Goal: Information Seeking & Learning: Compare options

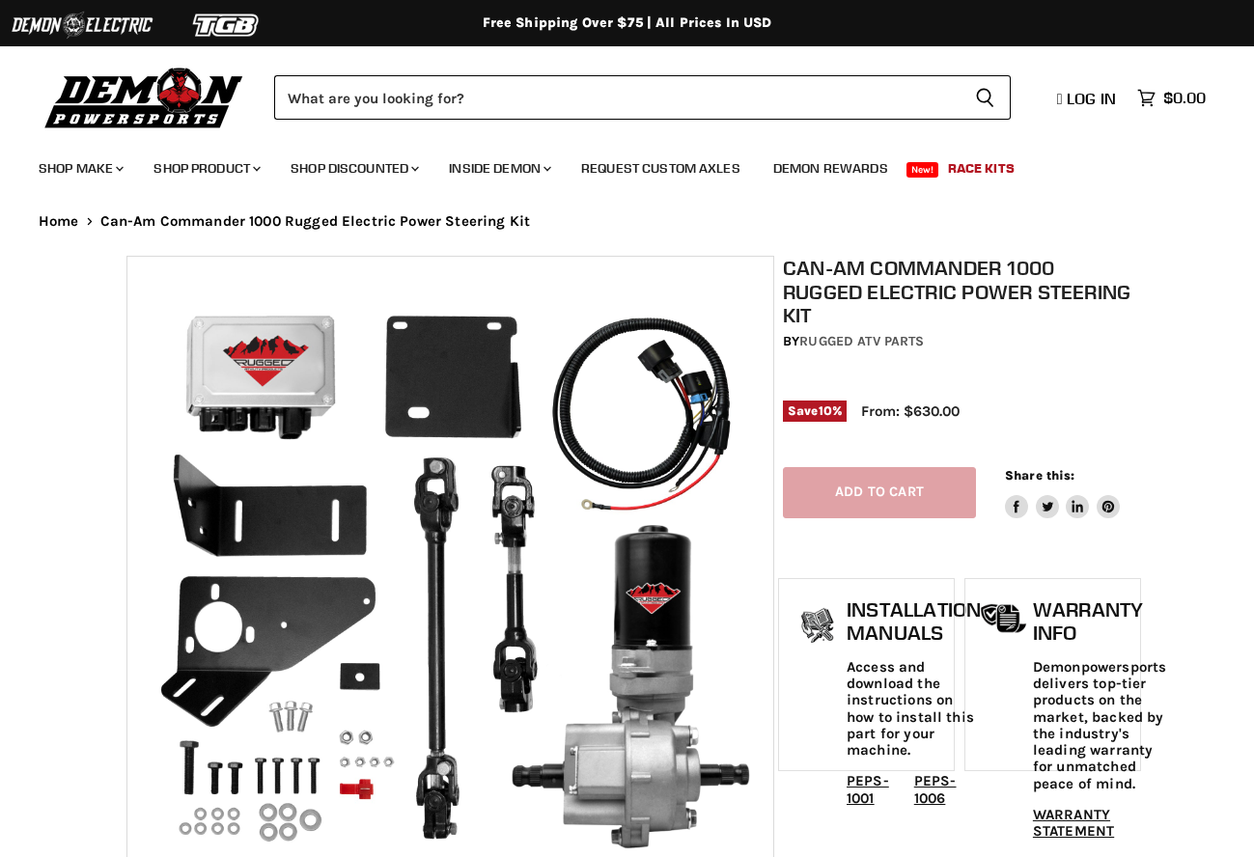
select select "******"
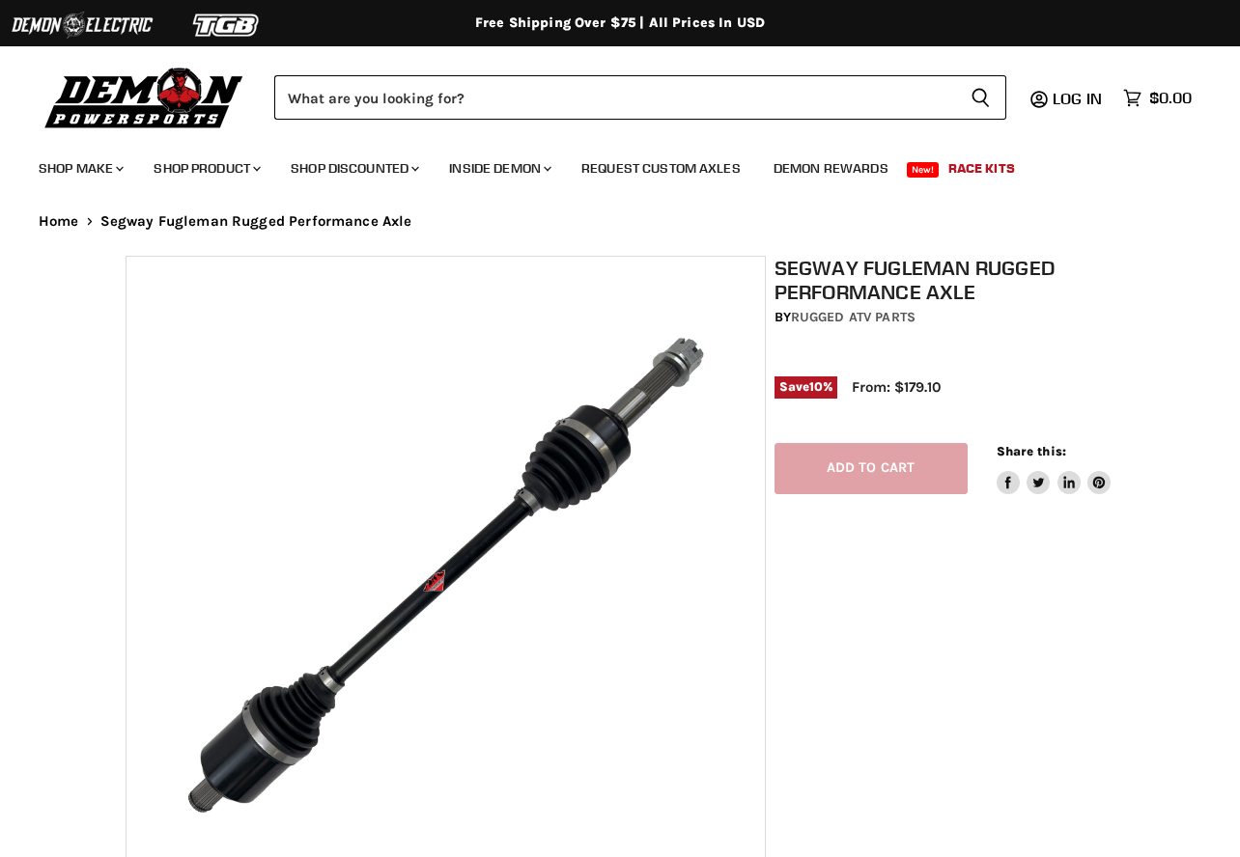
select select "******"
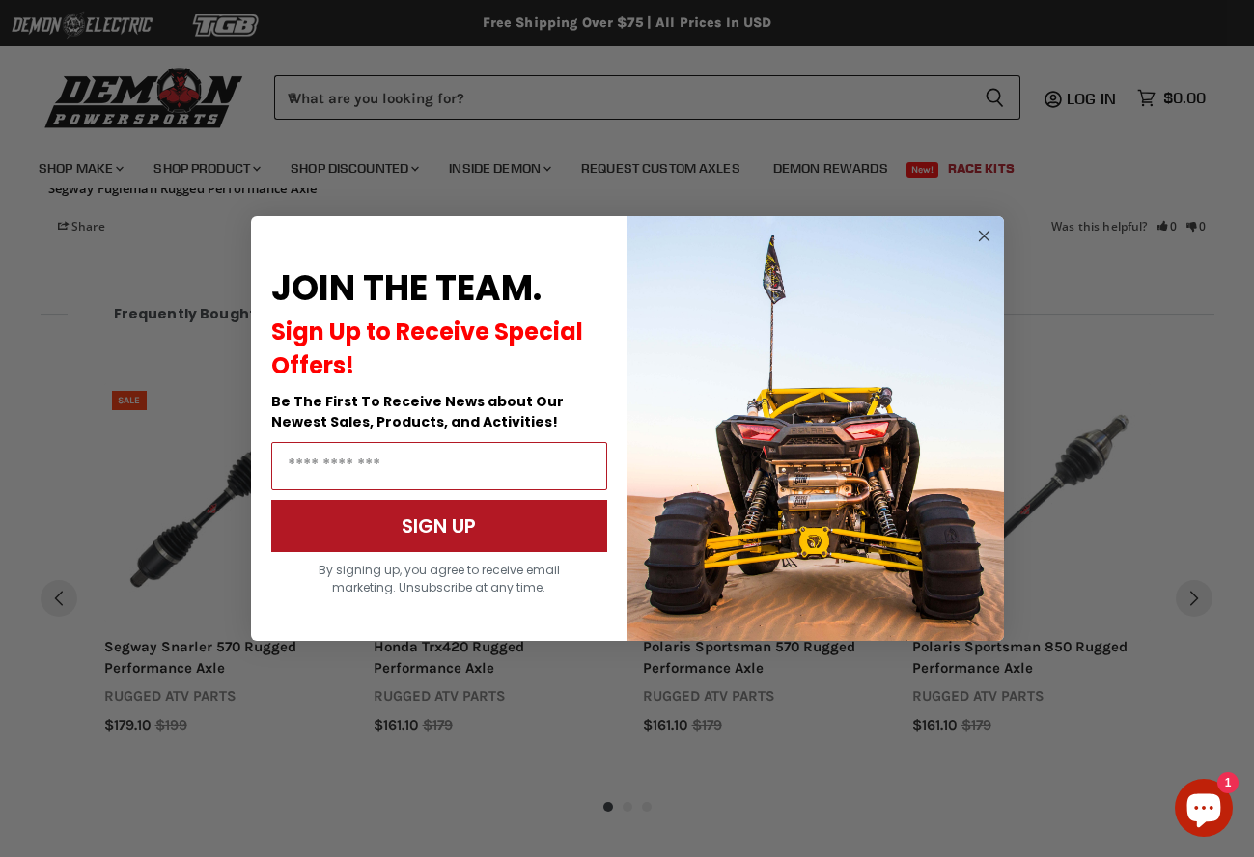
scroll to position [2048, 0]
